Goal: Task Accomplishment & Management: Use online tool/utility

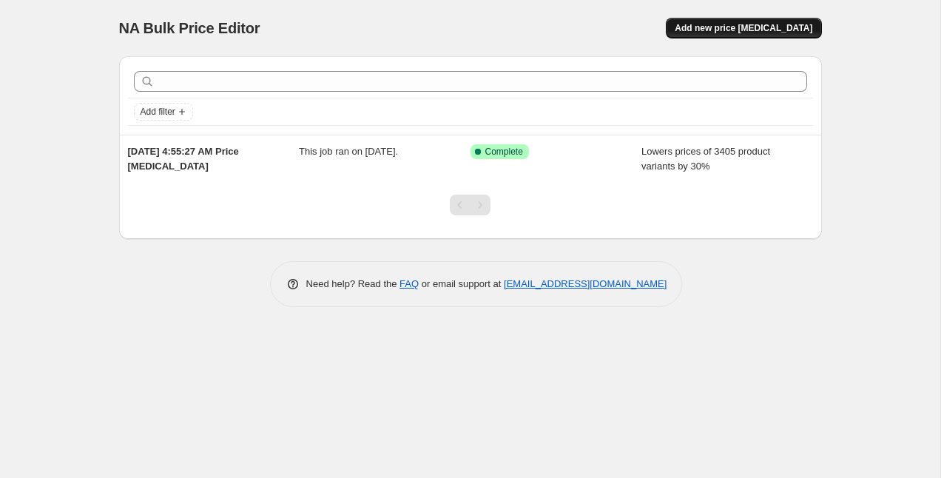
click at [724, 26] on span "Add new price change job" at bounding box center [744, 28] width 138 height 12
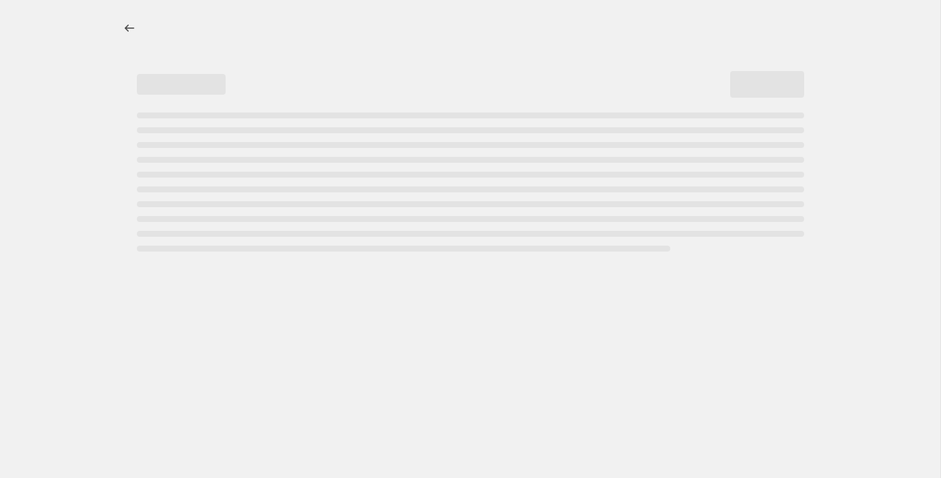
select select "percentage"
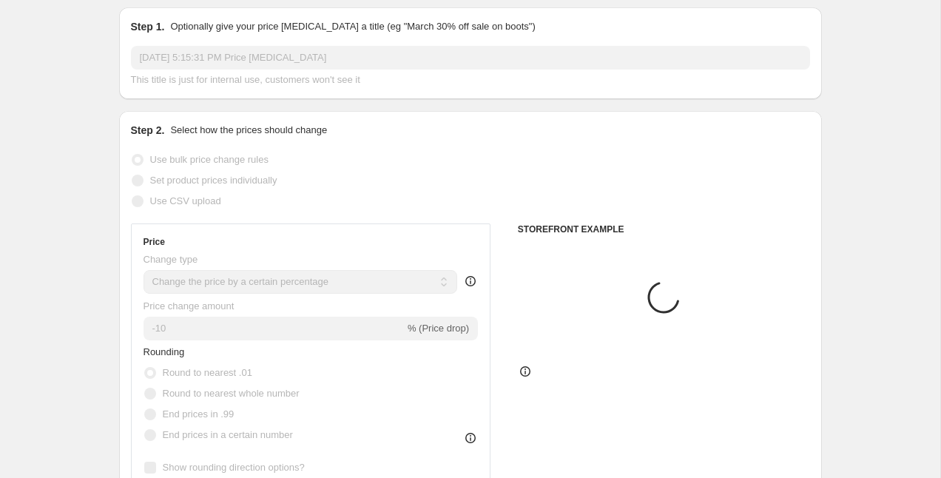
scroll to position [56, 0]
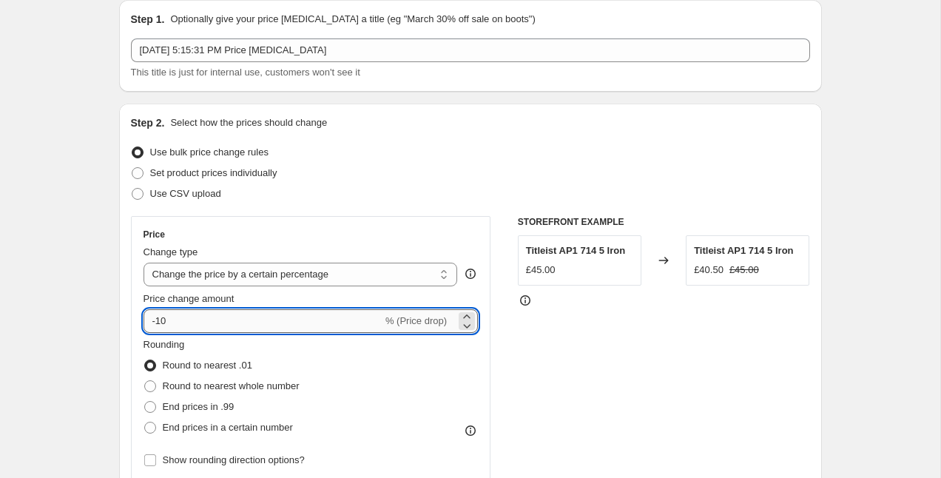
click at [203, 323] on input "-10" at bounding box center [263, 321] width 239 height 24
type input "-1"
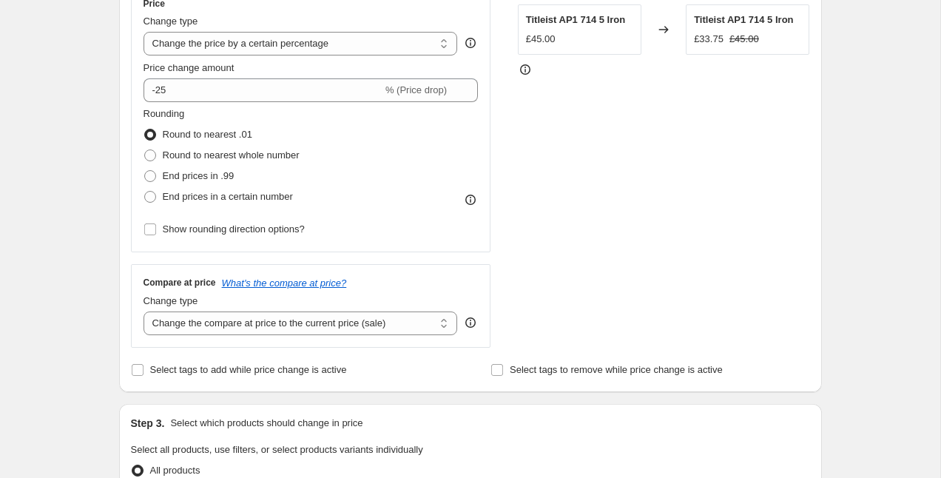
scroll to position [285, 0]
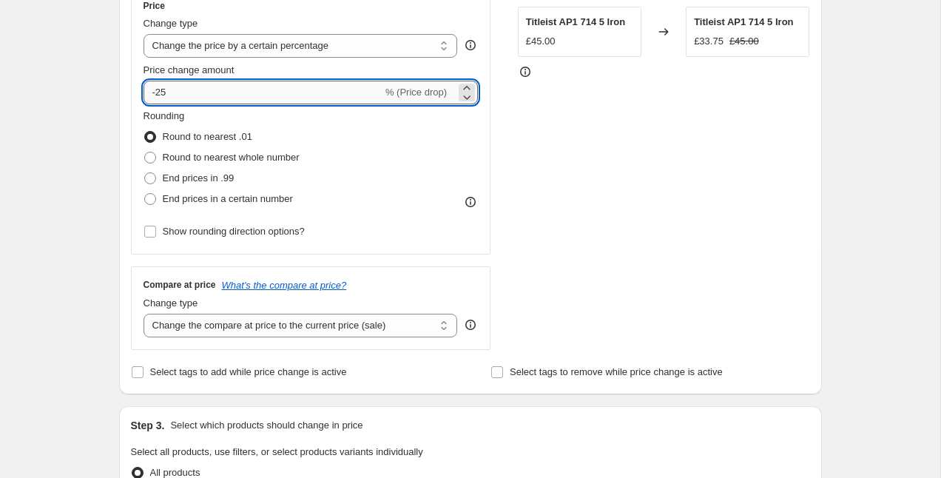
click at [182, 94] on input "-25" at bounding box center [263, 93] width 239 height 24
type input "3"
click at [77, 100] on div "Create new price change job. This page is ready Create new price change job Dra…" at bounding box center [470, 429] width 940 height 1429
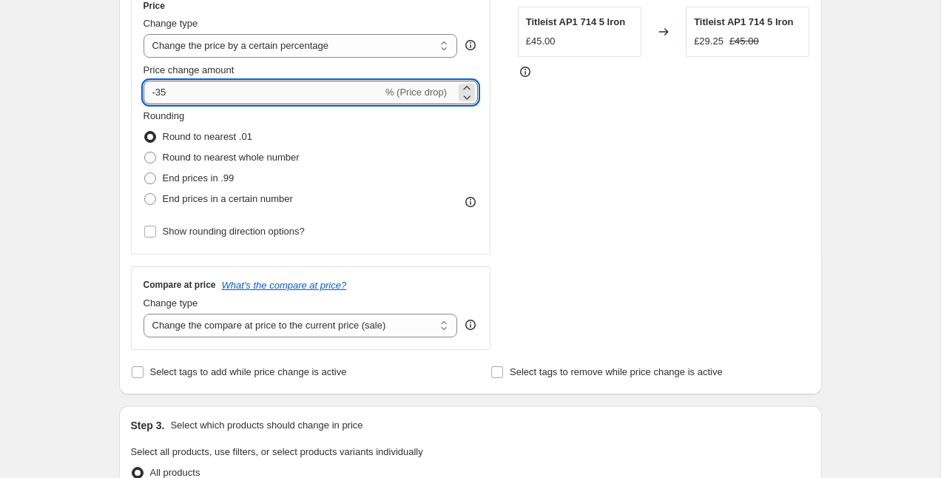
click at [186, 95] on input "-35" at bounding box center [263, 93] width 239 height 24
type input "-30"
click at [73, 90] on div "Create new price change job. This page is ready Create new price change job Dra…" at bounding box center [470, 429] width 940 height 1429
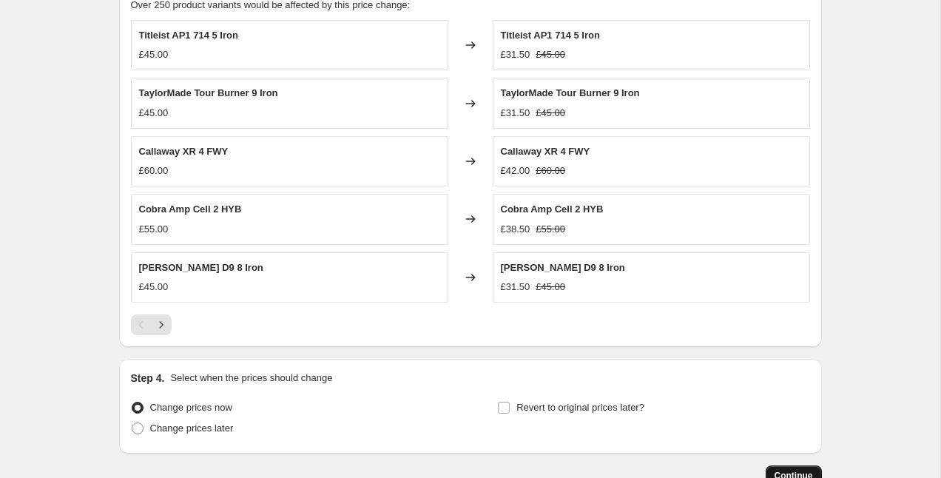
scroll to position [951, 0]
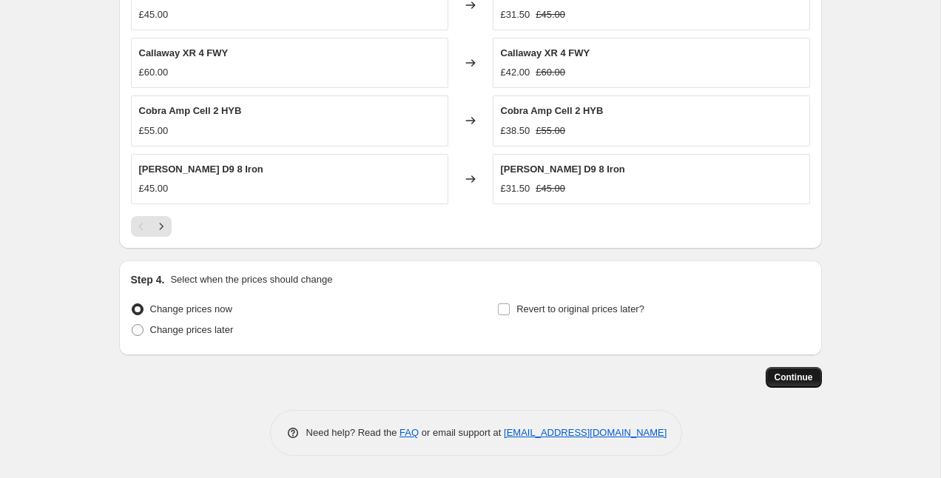
click at [799, 370] on button "Continue" at bounding box center [794, 377] width 56 height 21
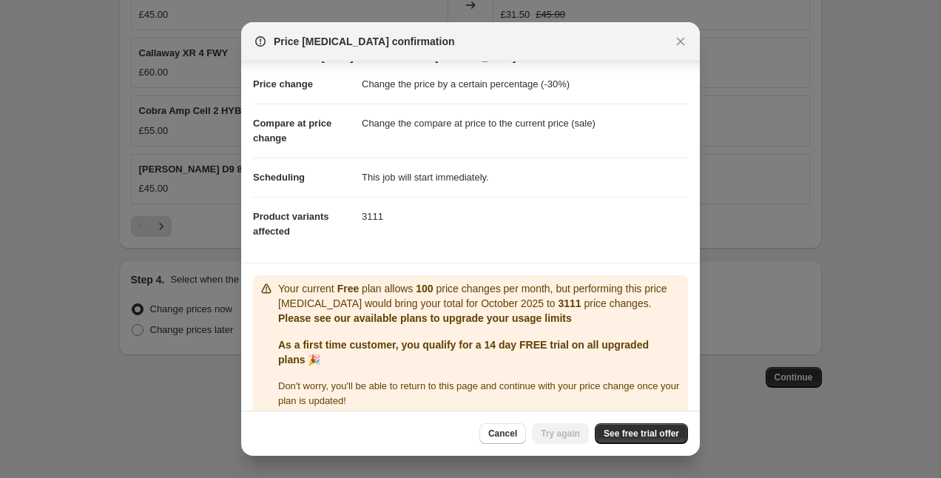
scroll to position [38, 0]
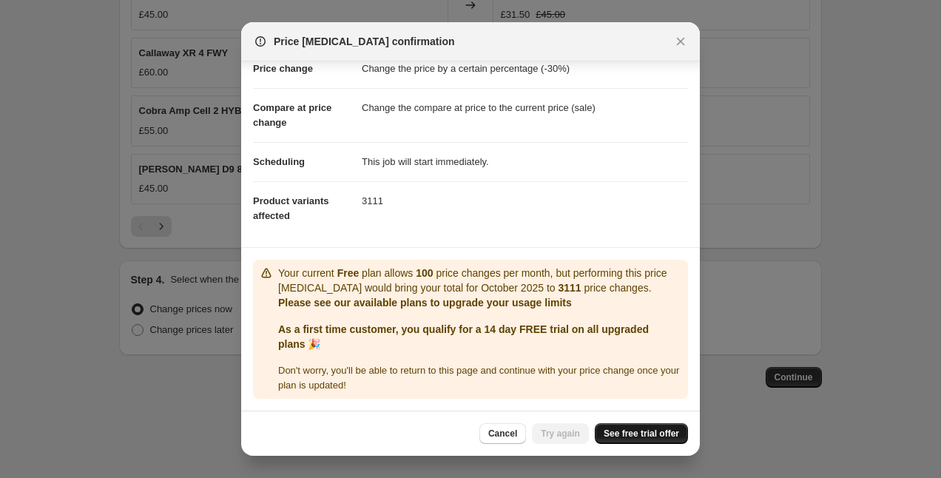
click at [634, 437] on span "See free trial offer" at bounding box center [641, 434] width 75 height 12
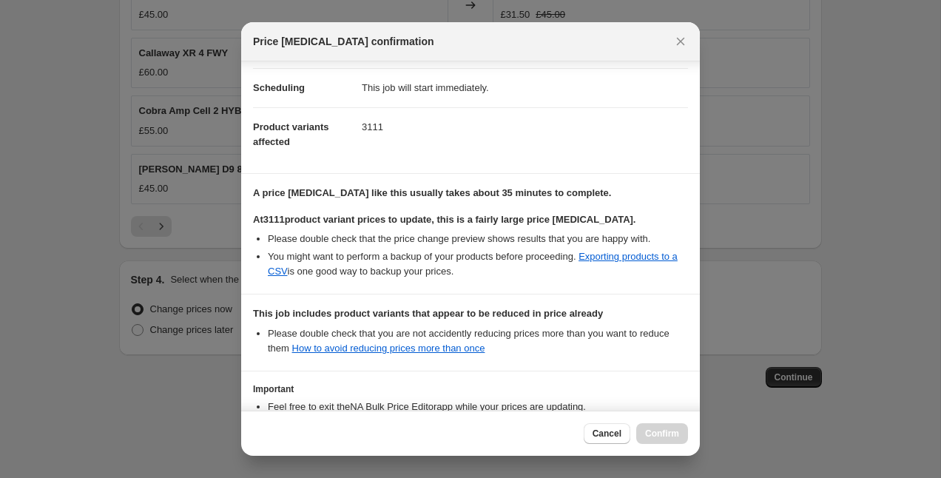
scroll to position [226, 0]
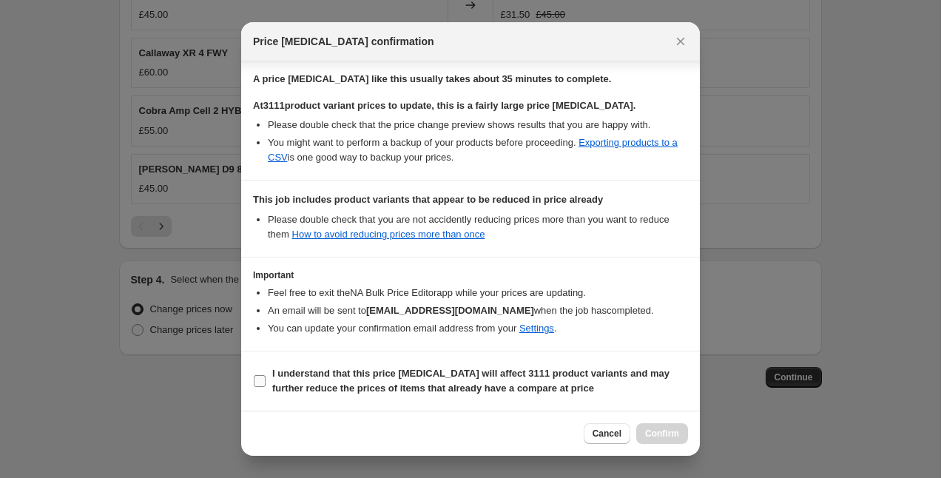
click at [428, 375] on b "I understand that this price change job will affect 3111 product variants and m…" at bounding box center [470, 381] width 397 height 26
click at [266, 375] on input "I understand that this price change job will affect 3111 product variants and m…" at bounding box center [260, 381] width 12 height 12
checkbox input "true"
click at [684, 441] on button "Confirm" at bounding box center [662, 433] width 52 height 21
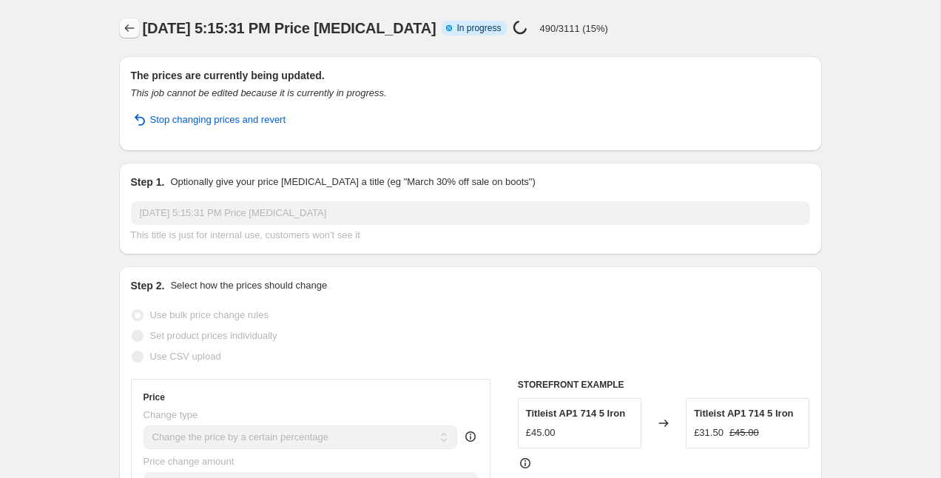
click at [122, 27] on icon "Price change jobs" at bounding box center [129, 28] width 15 height 15
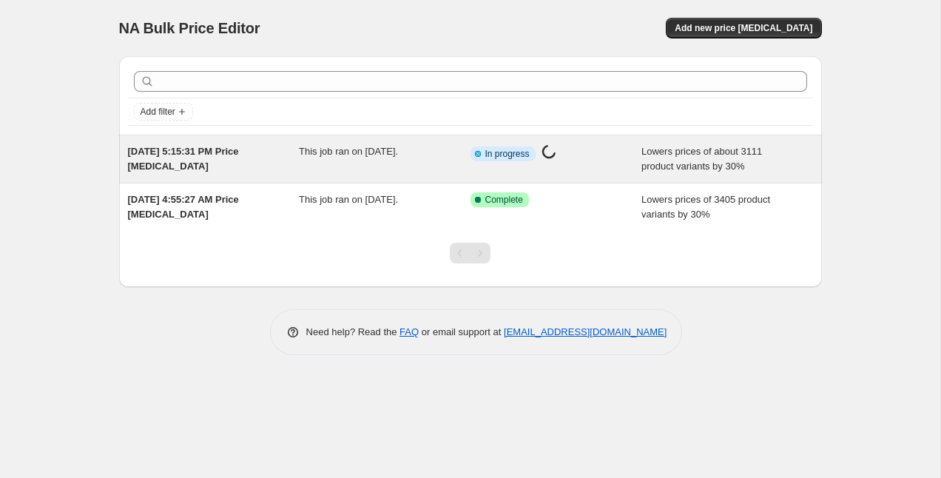
click at [540, 149] on div "Info Partially complete In progress Price change job in progress..." at bounding box center [545, 153] width 149 height 19
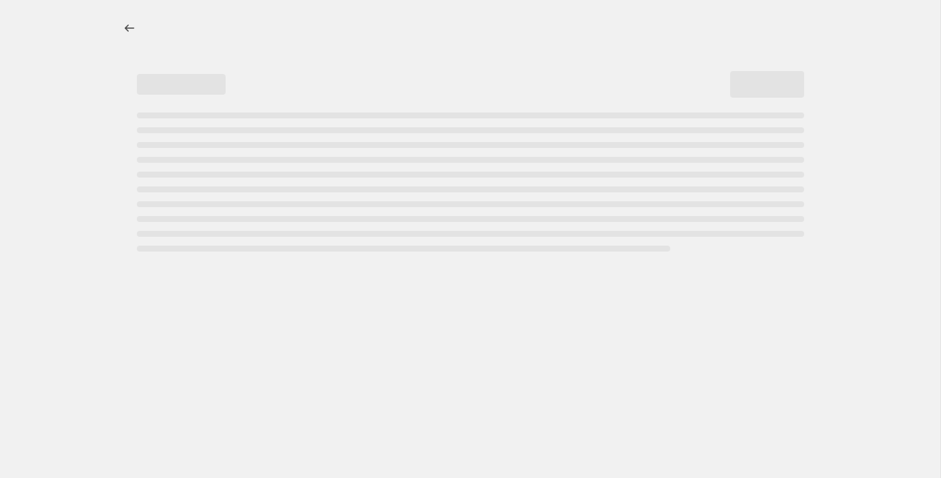
select select "percentage"
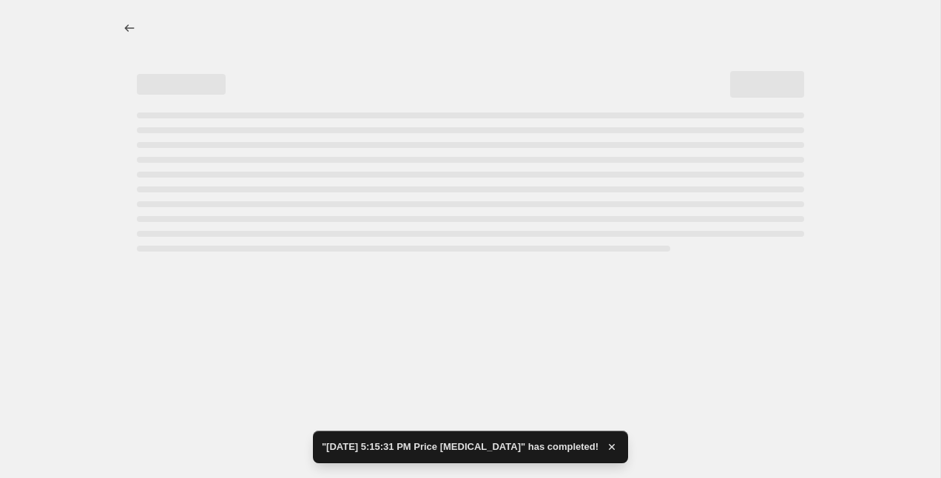
select select "percentage"
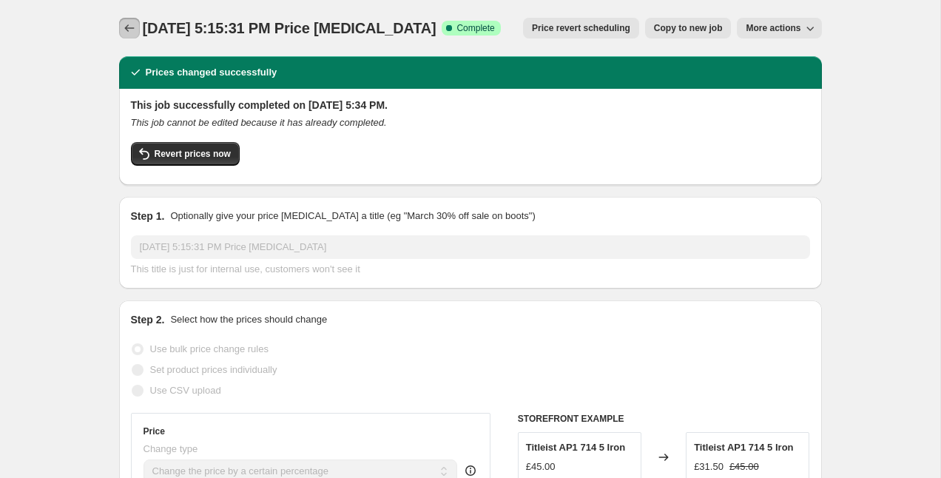
click at [129, 21] on icon "Price change jobs" at bounding box center [129, 28] width 15 height 15
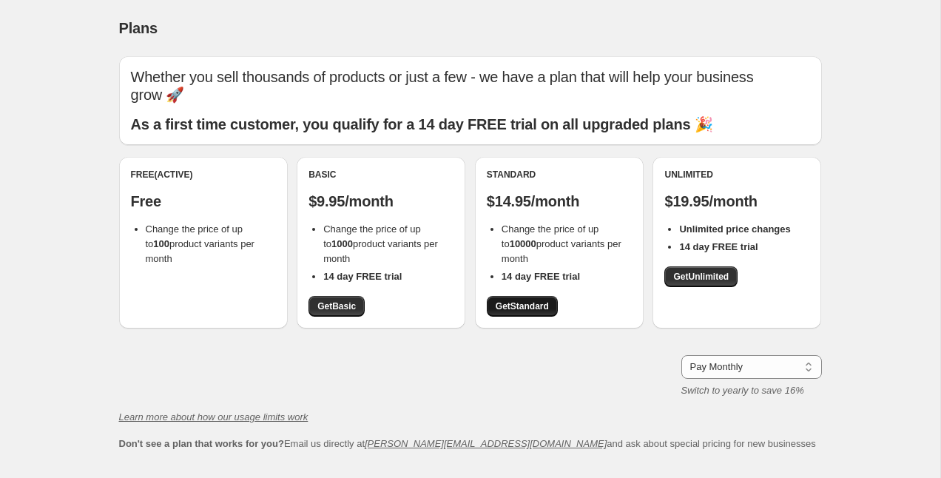
click at [530, 297] on link "Get Standard" at bounding box center [522, 306] width 71 height 21
click at [530, 300] on span "Get Standard" at bounding box center [522, 306] width 53 height 12
click at [523, 300] on span "Get Standard" at bounding box center [522, 306] width 53 height 12
